Goal: Task Accomplishment & Management: Manage account settings

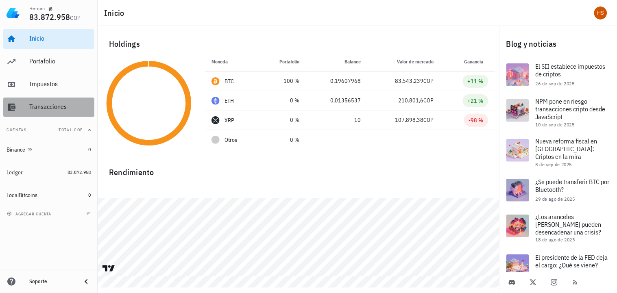
click at [55, 109] on div "Transacciones" at bounding box center [60, 107] width 62 height 8
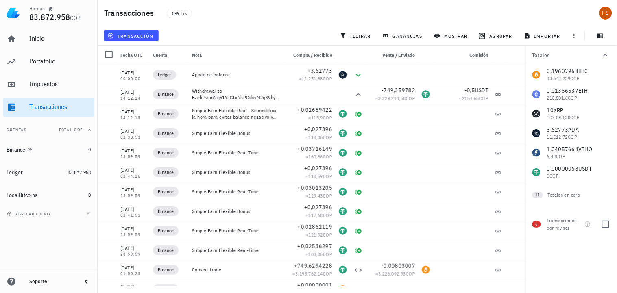
click at [539, 224] on span "6" at bounding box center [536, 224] width 9 height 7
click at [604, 222] on div at bounding box center [605, 224] width 14 height 14
checkbox input "true"
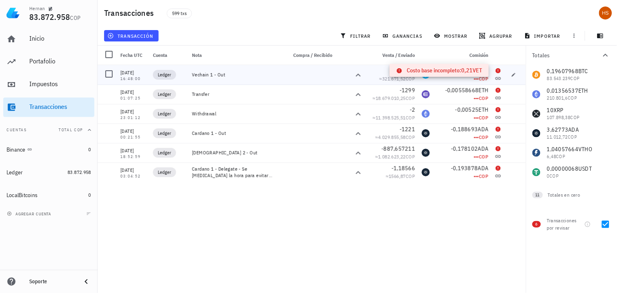
click at [500, 70] on icon at bounding box center [497, 70] width 5 height 5
click at [514, 75] on icon "button" at bounding box center [514, 75] width 4 height 4
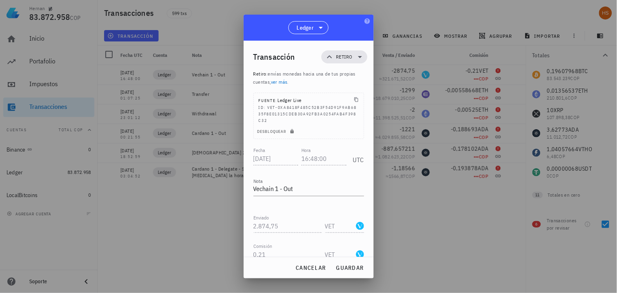
click at [283, 83] on link "ver más" at bounding box center [279, 82] width 17 height 6
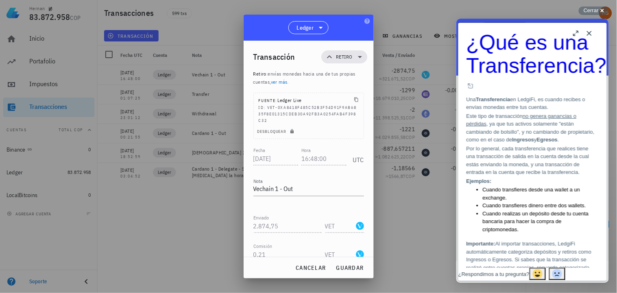
click at [441, 214] on div at bounding box center [308, 146] width 617 height 293
click at [589, 35] on button "Close" at bounding box center [588, 32] width 13 height 13
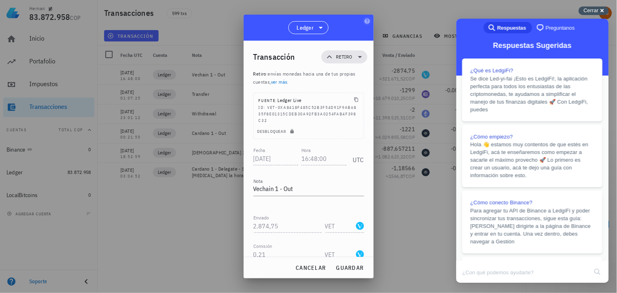
click at [601, 12] on div "Cerrar cross-small" at bounding box center [593, 11] width 30 height 9
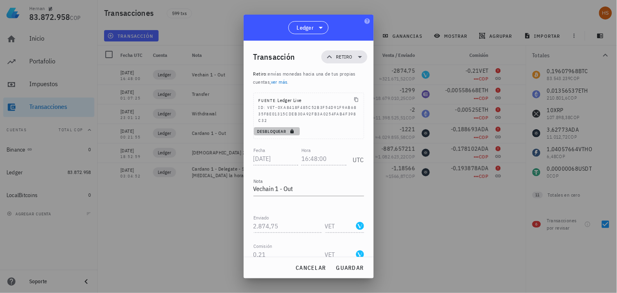
click at [287, 129] on span "Desbloquear" at bounding box center [276, 131] width 39 height 5
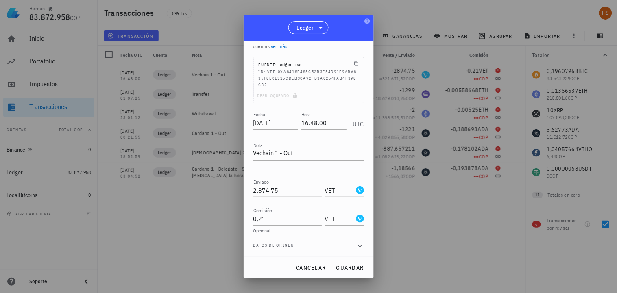
scroll to position [37, 0]
click at [313, 265] on span "cancelar" at bounding box center [310, 267] width 30 height 7
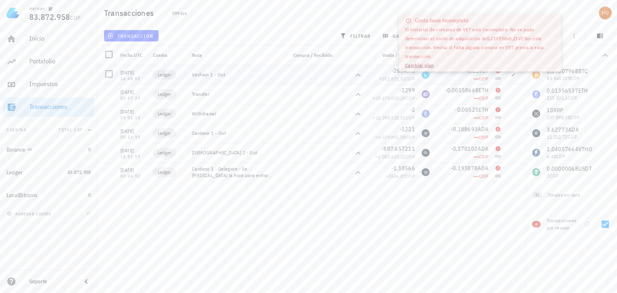
click at [484, 80] on span "COP" at bounding box center [483, 79] width 9 height 6
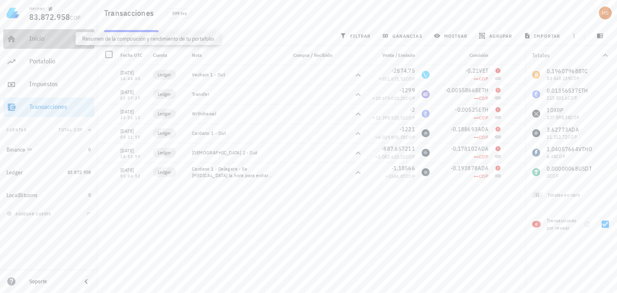
click at [30, 39] on div "Inicio" at bounding box center [60, 39] width 62 height 8
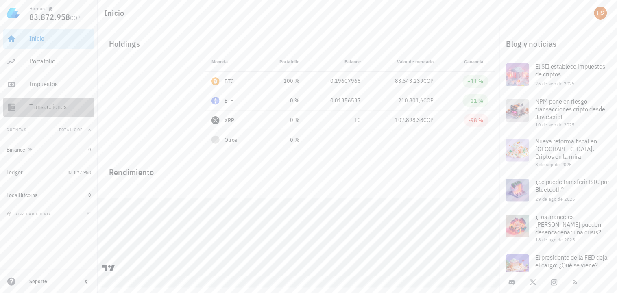
click at [58, 104] on div "Transacciones" at bounding box center [60, 107] width 62 height 8
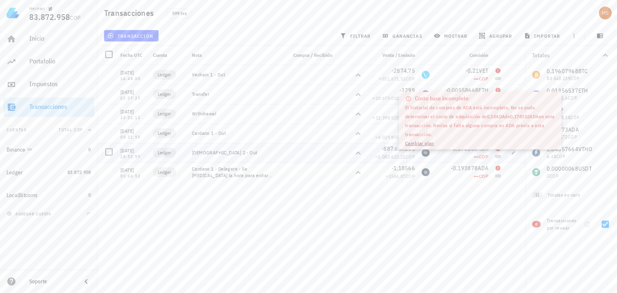
click at [474, 156] on span "•••" at bounding box center [476, 157] width 5 height 6
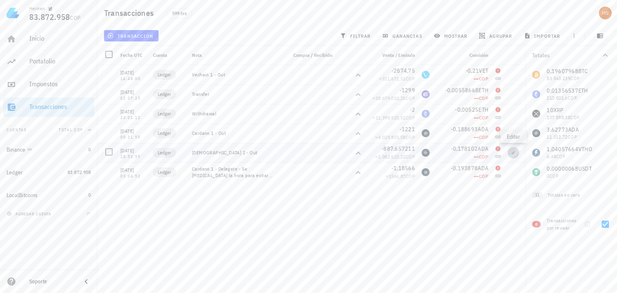
click at [515, 152] on icon "button" at bounding box center [513, 152] width 5 height 5
type input "2021-01-23"
type input "18:52:59"
type textarea "Cardano 2 - Out"
type input "887,657211"
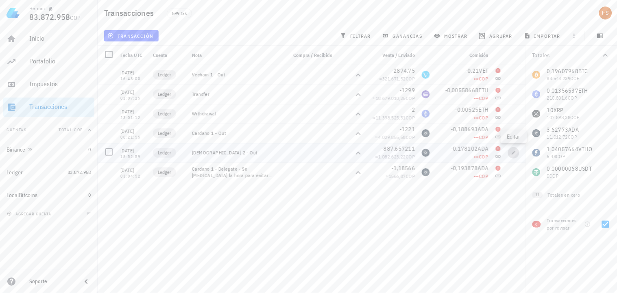
type input "ADA"
type input "0,178102"
type input "ADA"
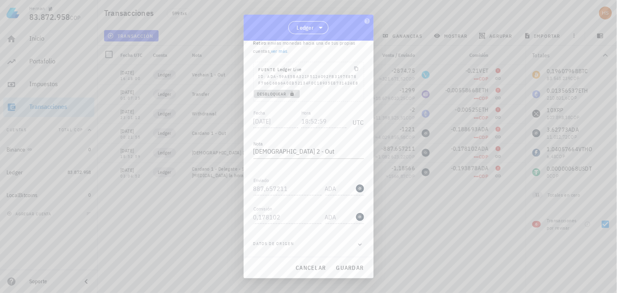
click at [293, 95] on icon "button" at bounding box center [291, 94] width 3 height 4
click at [304, 269] on span "cancelar" at bounding box center [310, 267] width 30 height 7
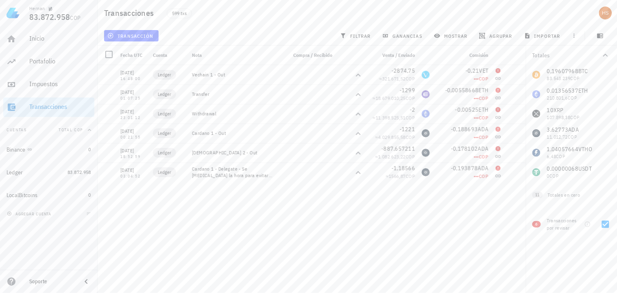
click at [428, 193] on div "24/09/2025 00:00:00 Ledger Ajuste de balance +3,62773 ≈ 11.251,88 COP 09/05/202…" at bounding box center [312, 176] width 428 height 222
click at [39, 37] on div "Inicio" at bounding box center [60, 39] width 62 height 8
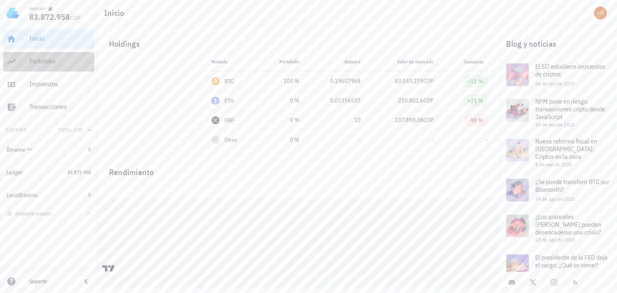
click at [41, 60] on div "Portafolio" at bounding box center [60, 61] width 62 height 8
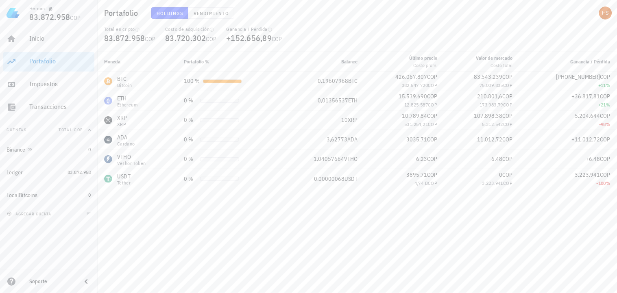
click at [389, 28] on div "Total en cripto 83.872.958 COP Costo de adquisición 83.720.302 COP Ganancia / P…" at bounding box center [357, 39] width 516 height 26
click at [606, 11] on div "avatar" at bounding box center [605, 13] width 13 height 13
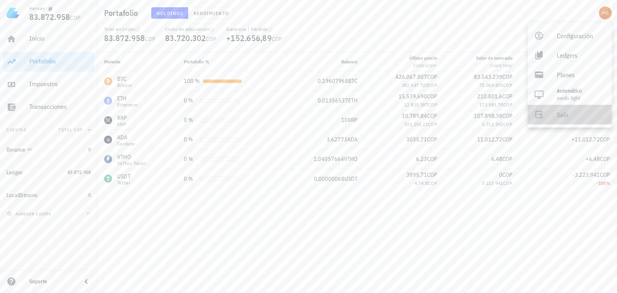
click at [568, 114] on div "Salir" at bounding box center [581, 114] width 48 height 16
